Goal: Information Seeking & Learning: Learn about a topic

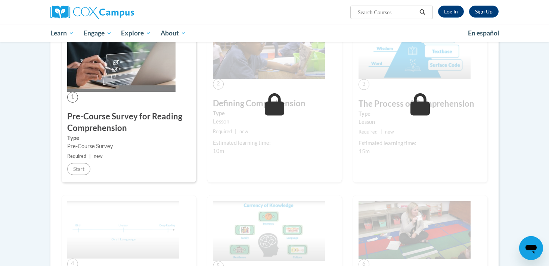
scroll to position [158, 0]
click at [451, 15] on link "Log In" at bounding box center [451, 12] width 26 height 12
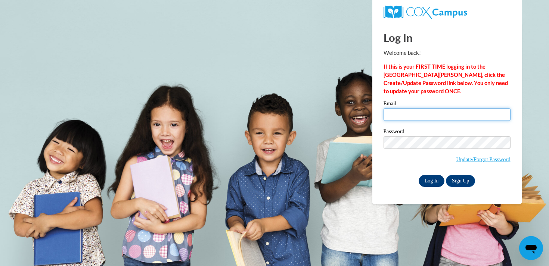
type input "[EMAIL_ADDRESS][DOMAIN_NAME]"
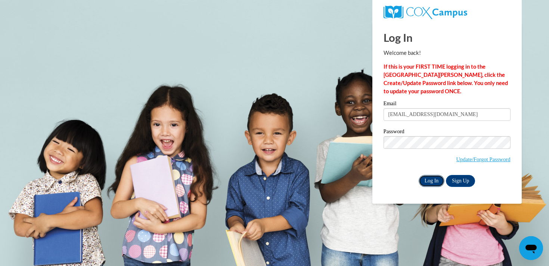
click at [433, 183] on input "Log In" at bounding box center [432, 181] width 26 height 12
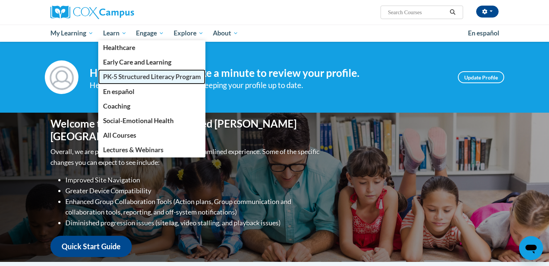
click at [124, 72] on link "PK-5 Structured Literacy Program" at bounding box center [152, 77] width 108 height 15
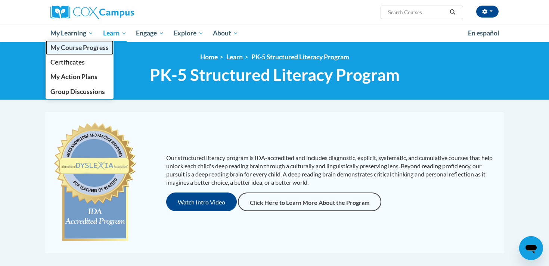
click at [86, 50] on span "My Course Progress" at bounding box center [79, 48] width 58 height 8
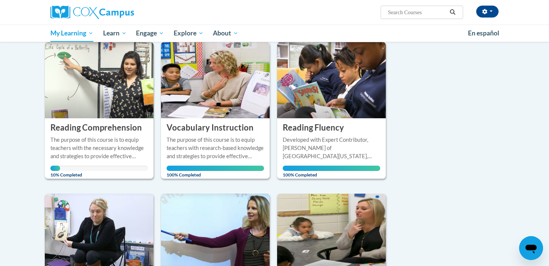
scroll to position [101, 0]
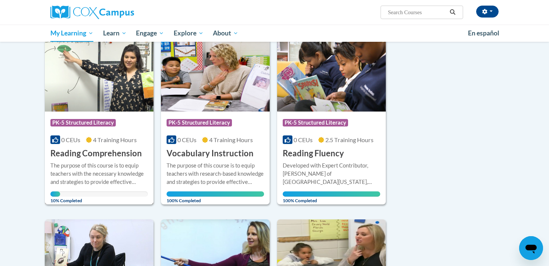
click at [127, 153] on h3 "Reading Comprehension" at bounding box center [96, 154] width 92 height 12
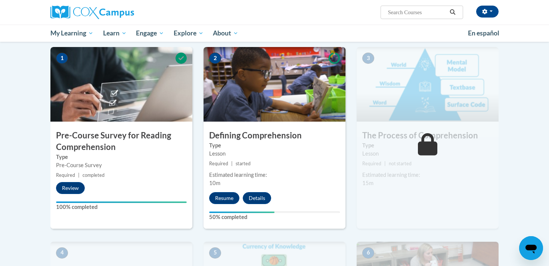
scroll to position [148, 0]
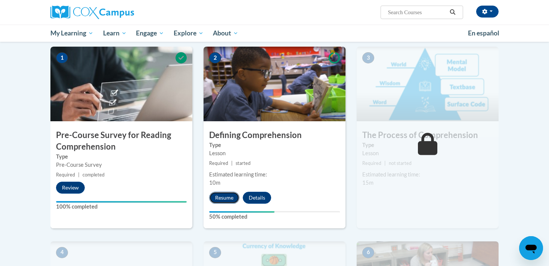
click at [226, 197] on button "Resume" at bounding box center [224, 198] width 30 height 12
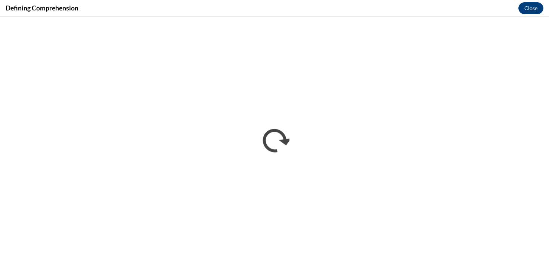
scroll to position [0, 0]
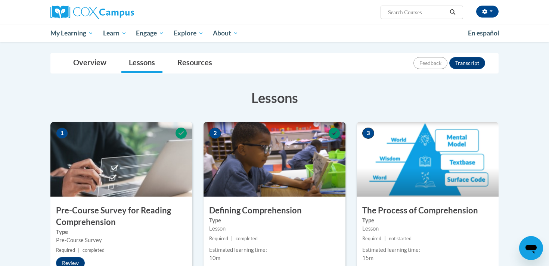
scroll to position [138, 0]
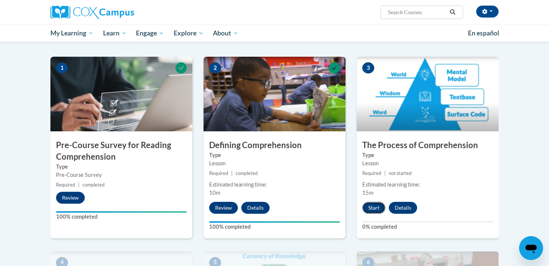
click at [370, 207] on button "Start" at bounding box center [374, 208] width 23 height 12
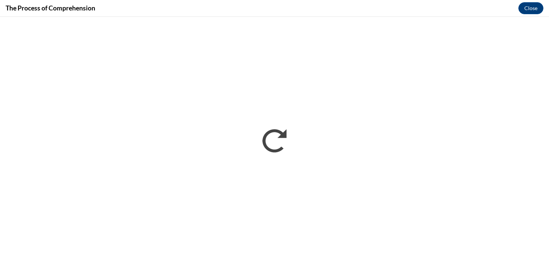
scroll to position [0, 0]
